Goal: Find specific page/section: Find specific page/section

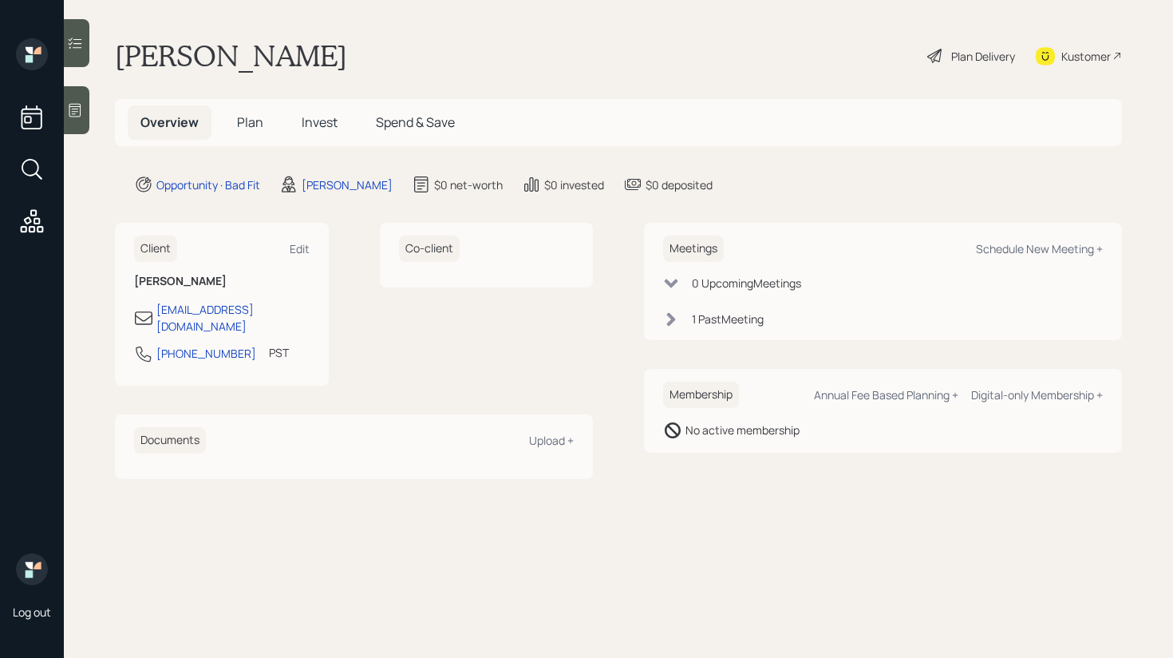
click at [809, 198] on main "[PERSON_NAME] Plan Delivery Kustomer Overview Plan Invest Spend & Save Opportun…" at bounding box center [618, 329] width 1109 height 658
click at [1083, 60] on div "Kustomer" at bounding box center [1086, 56] width 49 height 17
